Goal: Transaction & Acquisition: Subscribe to service/newsletter

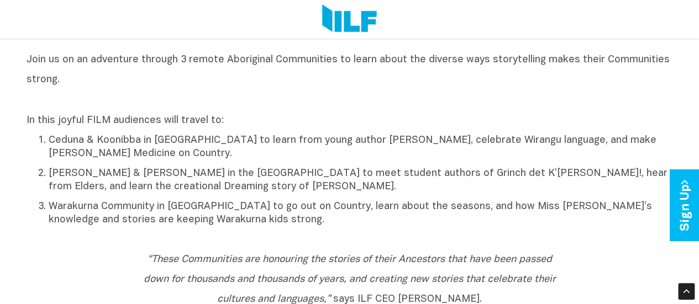
scroll to position [472, 0]
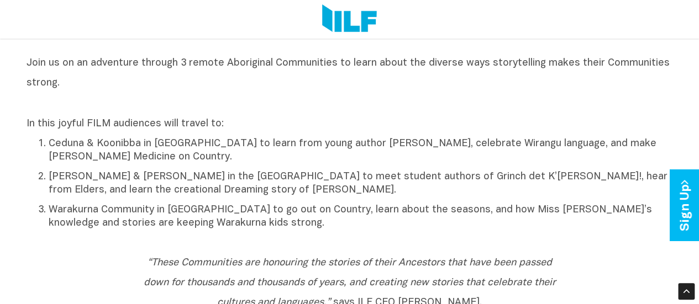
drag, startPoint x: 704, startPoint y: 21, endPoint x: 701, endPoint y: 72, distance: 50.9
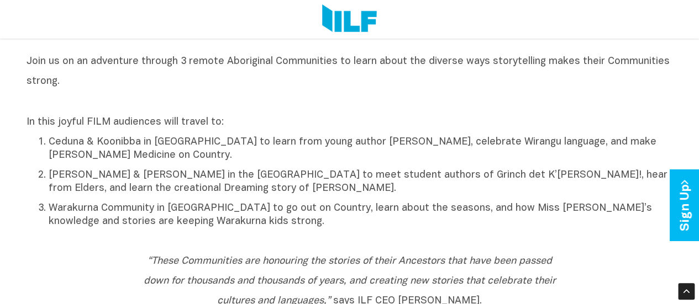
drag, startPoint x: 0, startPoint y: 0, endPoint x: 385, endPoint y: 124, distance: 404.6
click at [385, 124] on p "In this joyful FILM audiences will travel to:" at bounding box center [350, 122] width 647 height 13
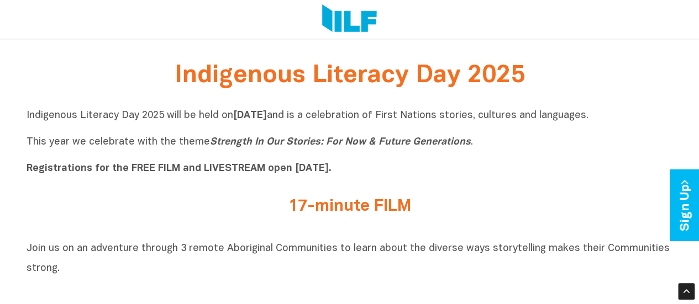
scroll to position [241, 0]
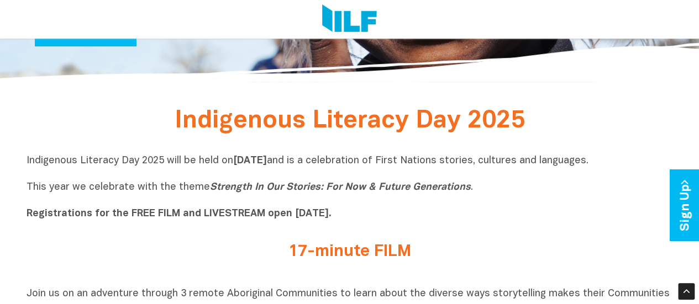
click at [340, 248] on h2 "17-minute FILM" at bounding box center [350, 252] width 414 height 18
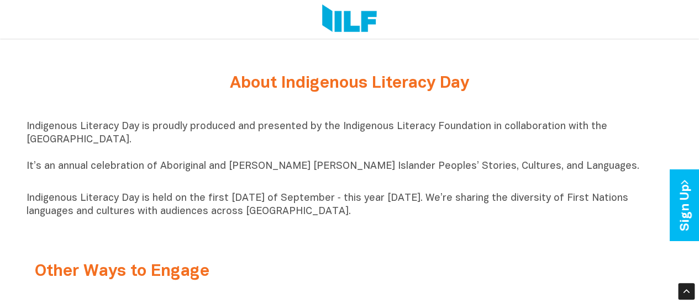
scroll to position [0, 0]
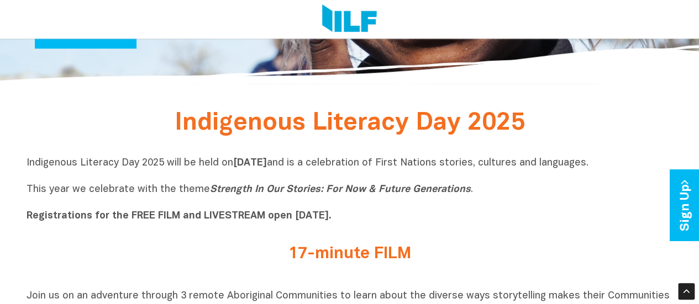
scroll to position [229, 0]
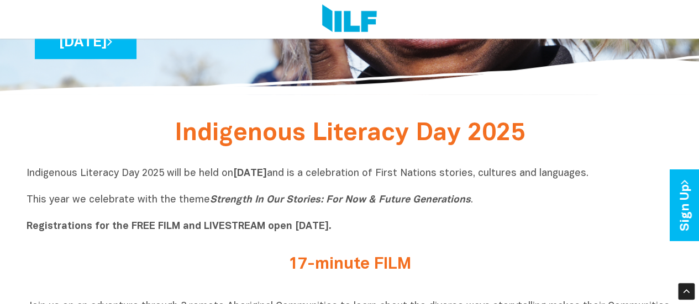
click at [387, 249] on div "17-minute FILM" at bounding box center [350, 268] width 647 height 40
click at [379, 256] on div "17-minute FILM" at bounding box center [350, 268] width 647 height 40
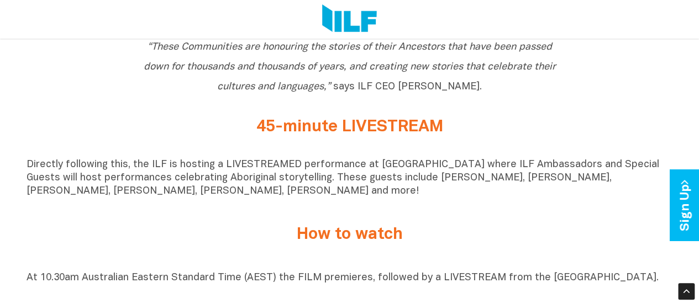
scroll to position [668, 0]
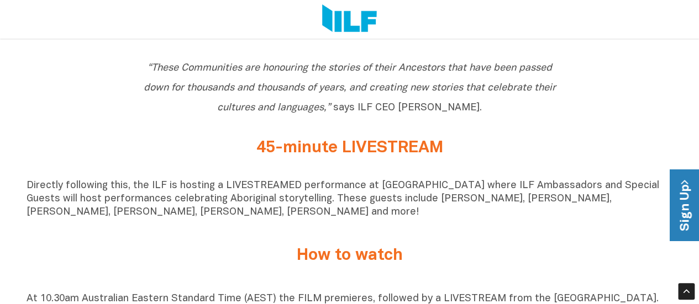
click at [686, 192] on link "Sign Up" at bounding box center [685, 205] width 31 height 71
